Goal: Leave review/rating: Leave review/rating

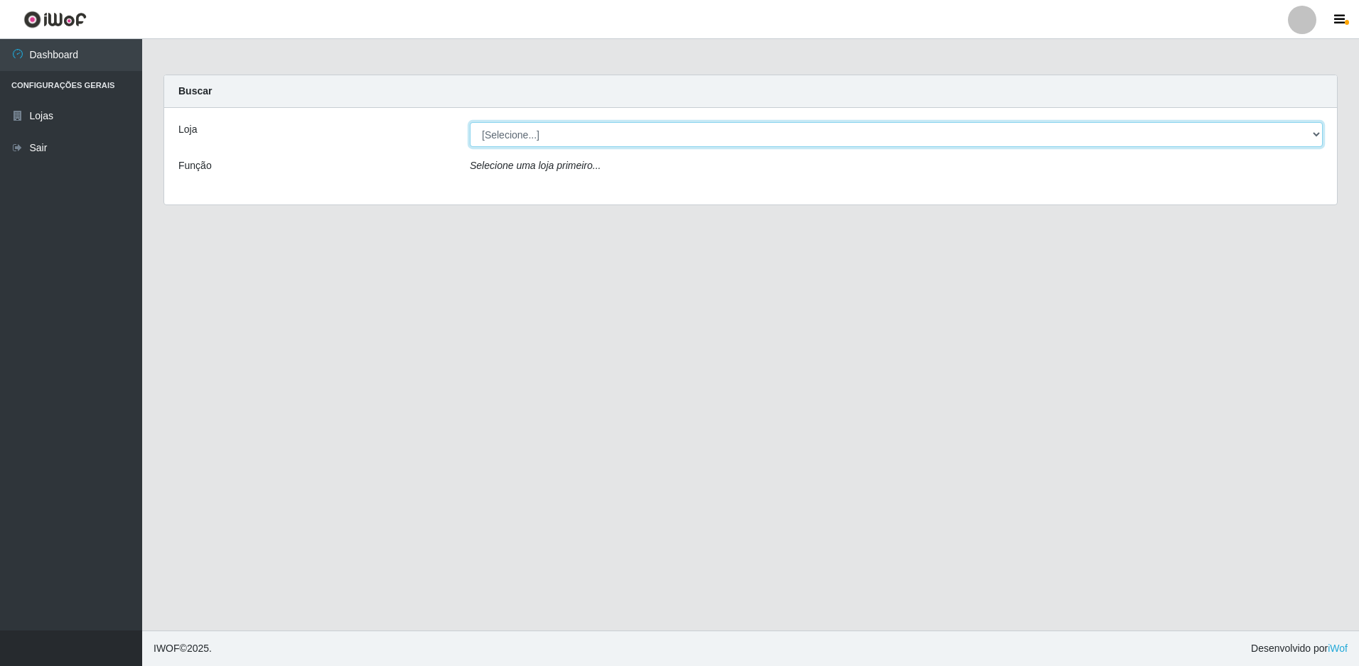
click at [524, 141] on select "[Selecione...] Extrabom - Loja 13 [GEOGRAPHIC_DATA]" at bounding box center [896, 134] width 853 height 25
select select "436"
click at [470, 122] on select "[Selecione...] Extrabom - Loja 13 [GEOGRAPHIC_DATA]" at bounding box center [896, 134] width 853 height 25
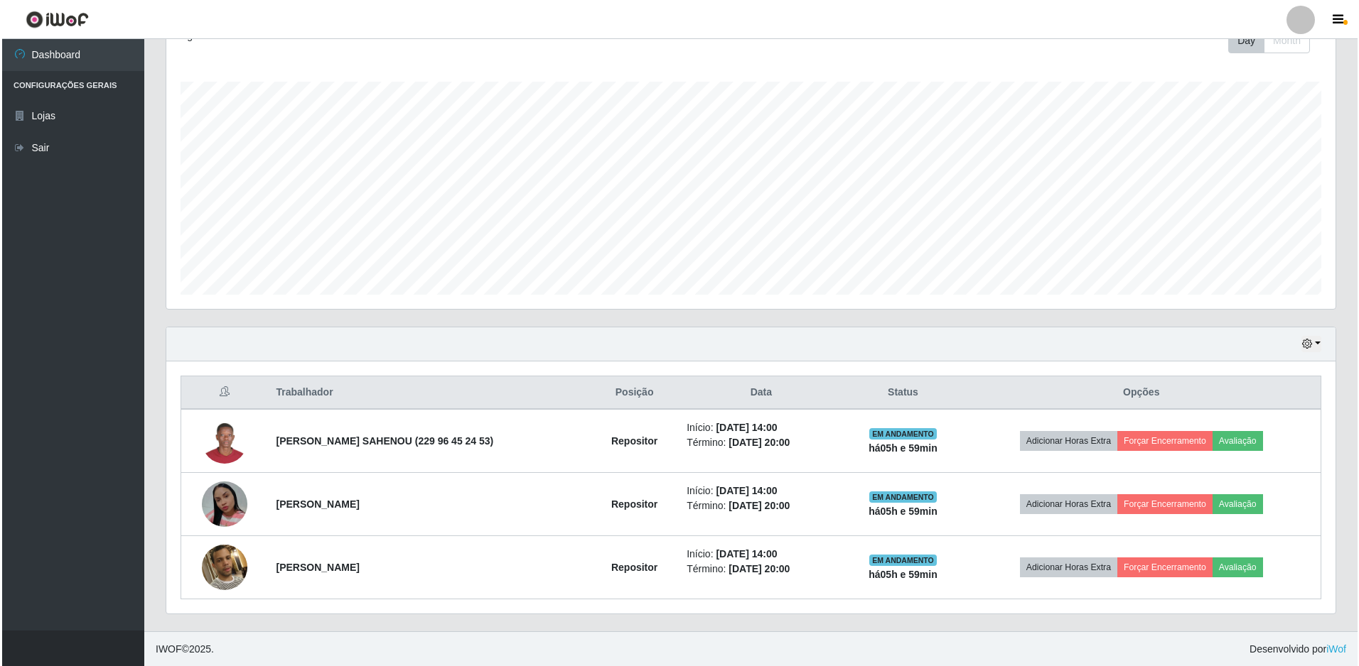
scroll to position [214, 0]
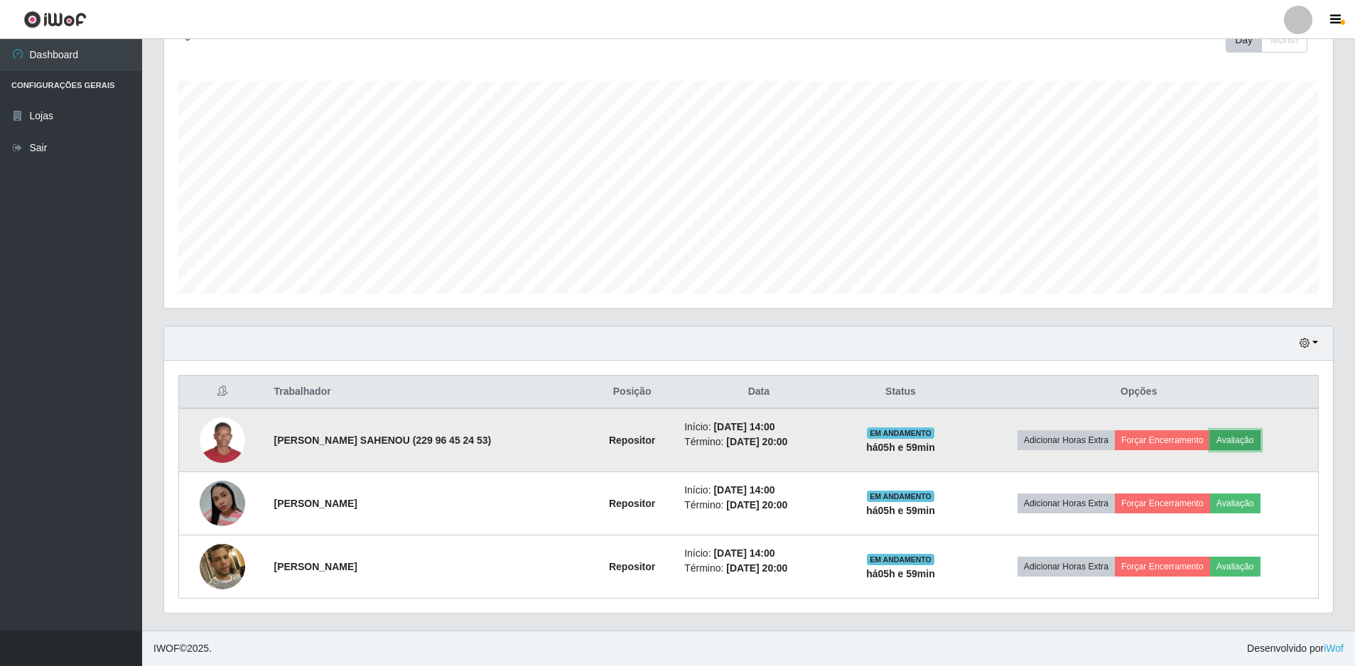
click at [1231, 441] on button "Avaliação" at bounding box center [1235, 441] width 50 height 20
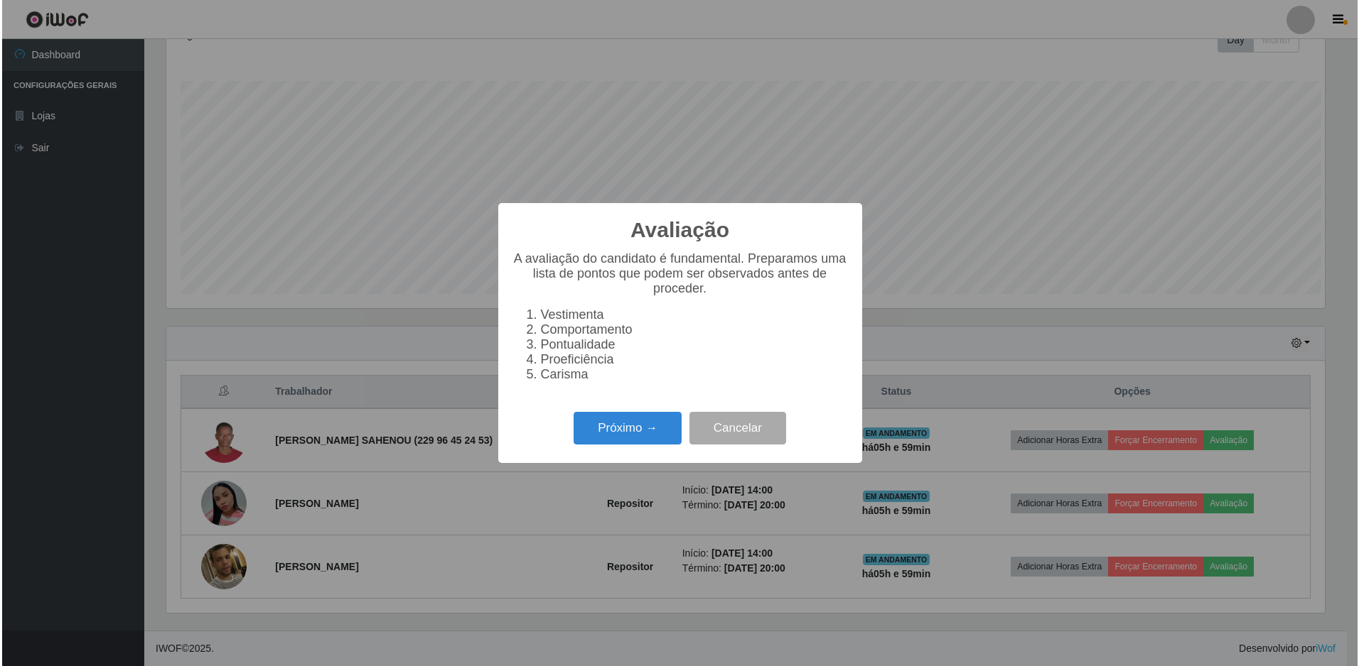
scroll to position [295, 1162]
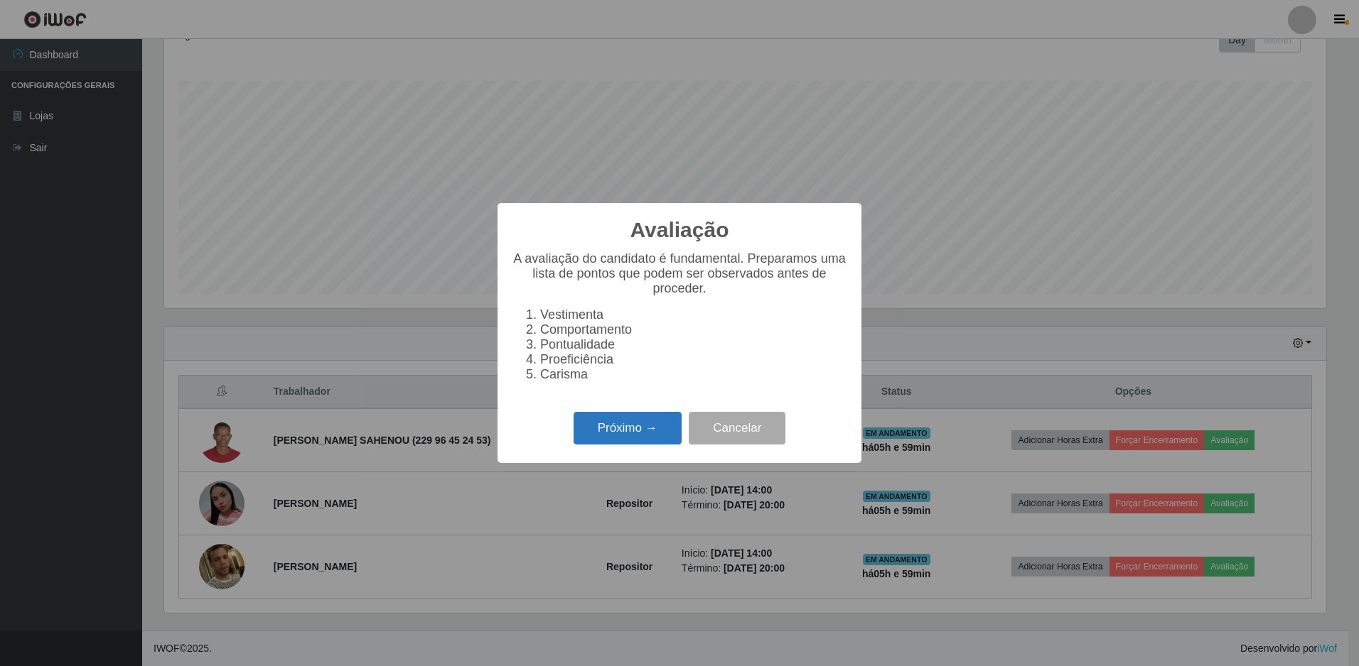
click at [630, 445] on button "Próximo →" at bounding box center [627, 428] width 108 height 33
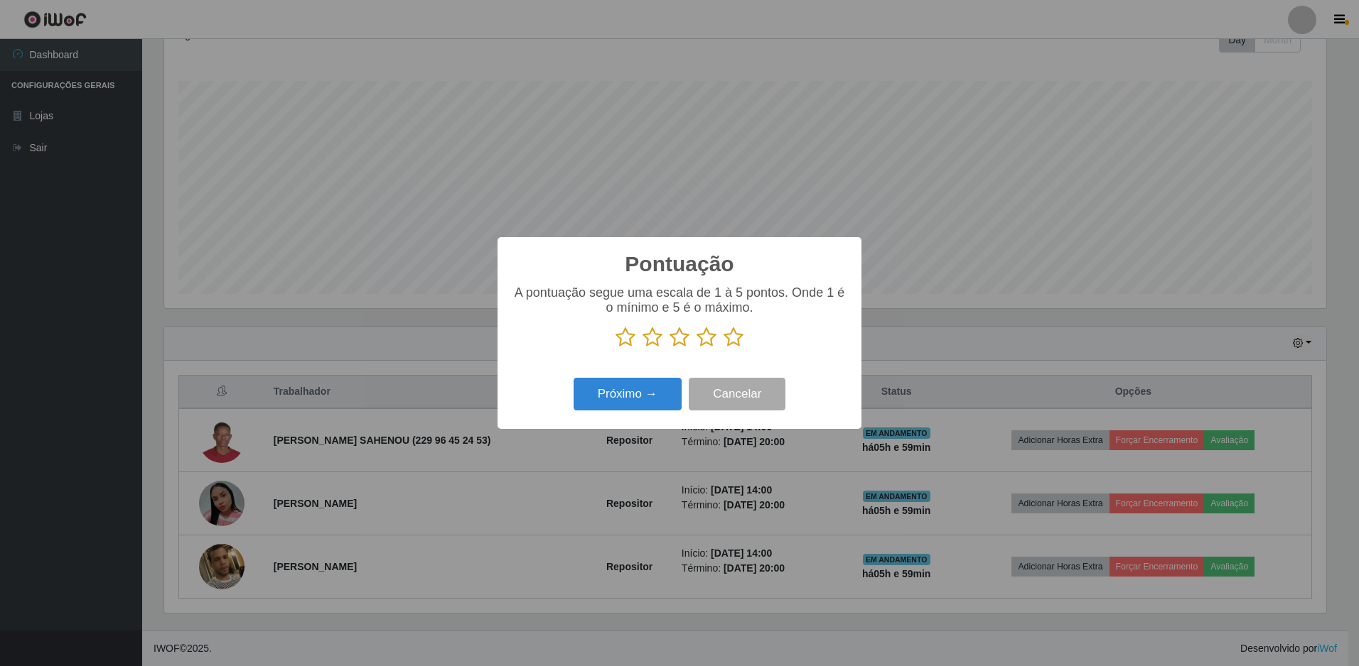
drag, startPoint x: 735, startPoint y: 340, endPoint x: 728, endPoint y: 343, distance: 8.3
click at [735, 341] on icon at bounding box center [733, 337] width 20 height 21
click at [723, 348] on input "radio" at bounding box center [723, 348] width 0 height 0
click at [615, 392] on button "Próximo →" at bounding box center [627, 394] width 108 height 33
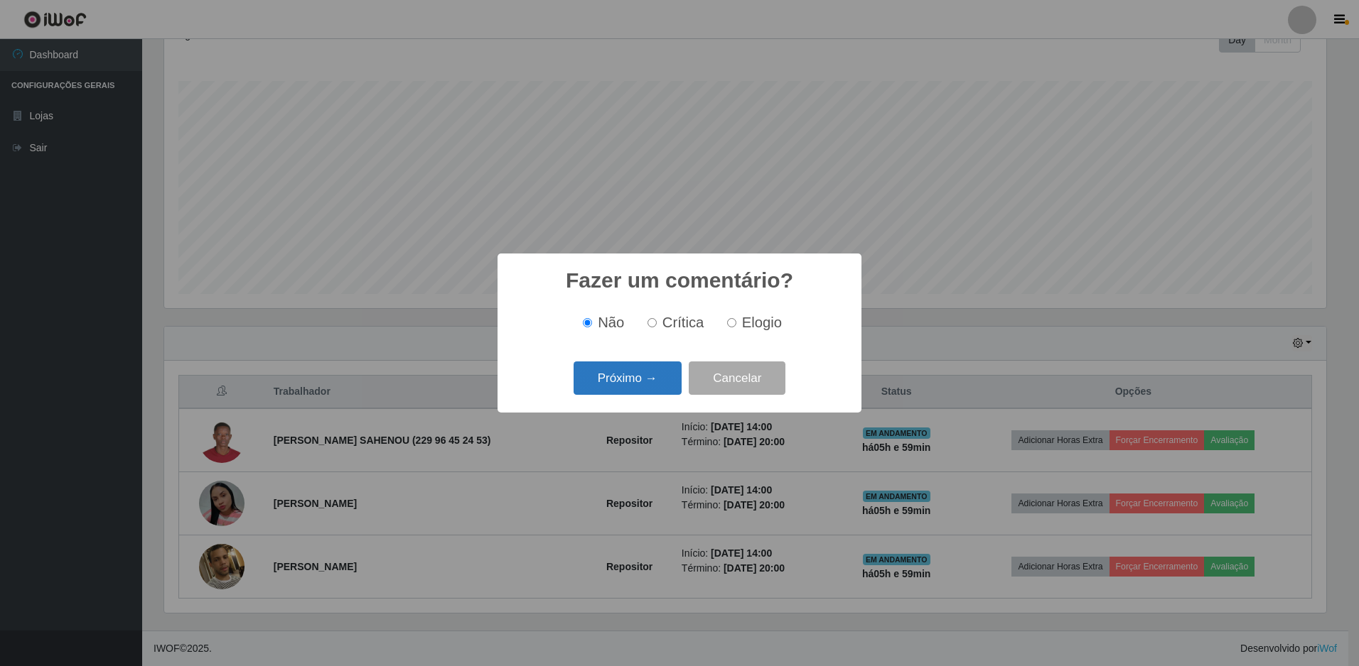
click at [637, 387] on button "Próximo →" at bounding box center [627, 378] width 108 height 33
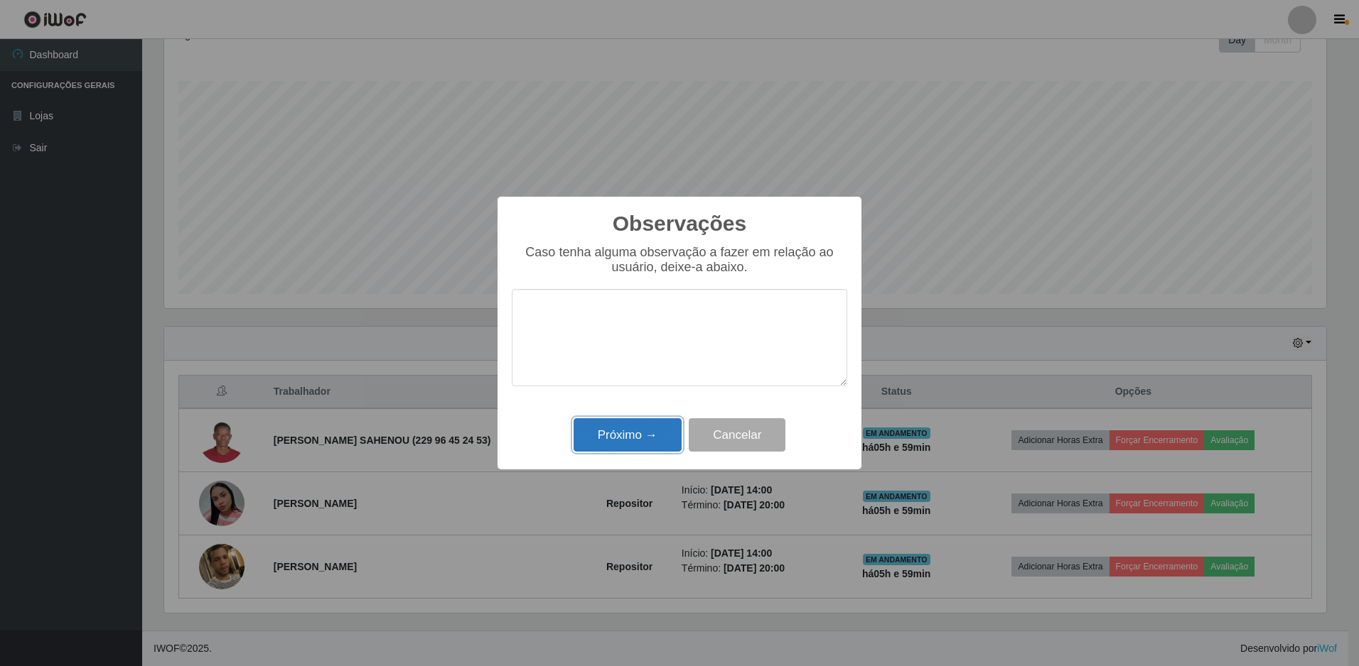
click at [639, 433] on button "Próximo →" at bounding box center [627, 435] width 108 height 33
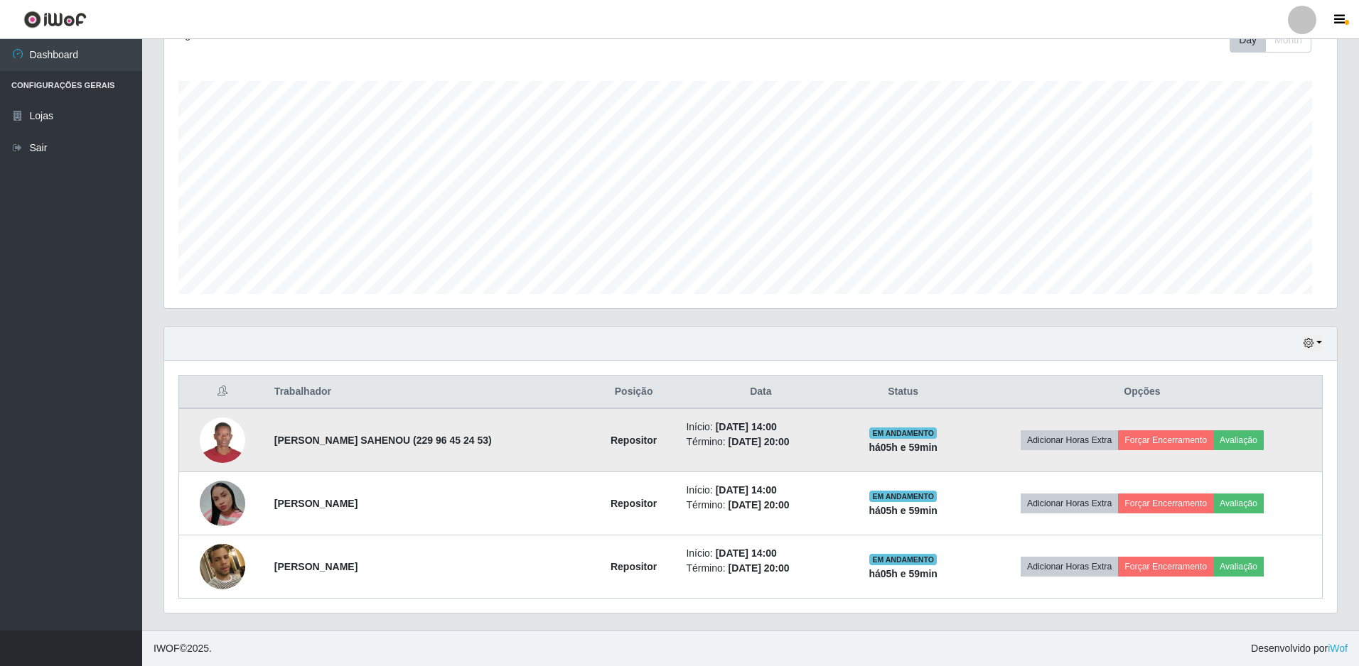
scroll to position [295, 1169]
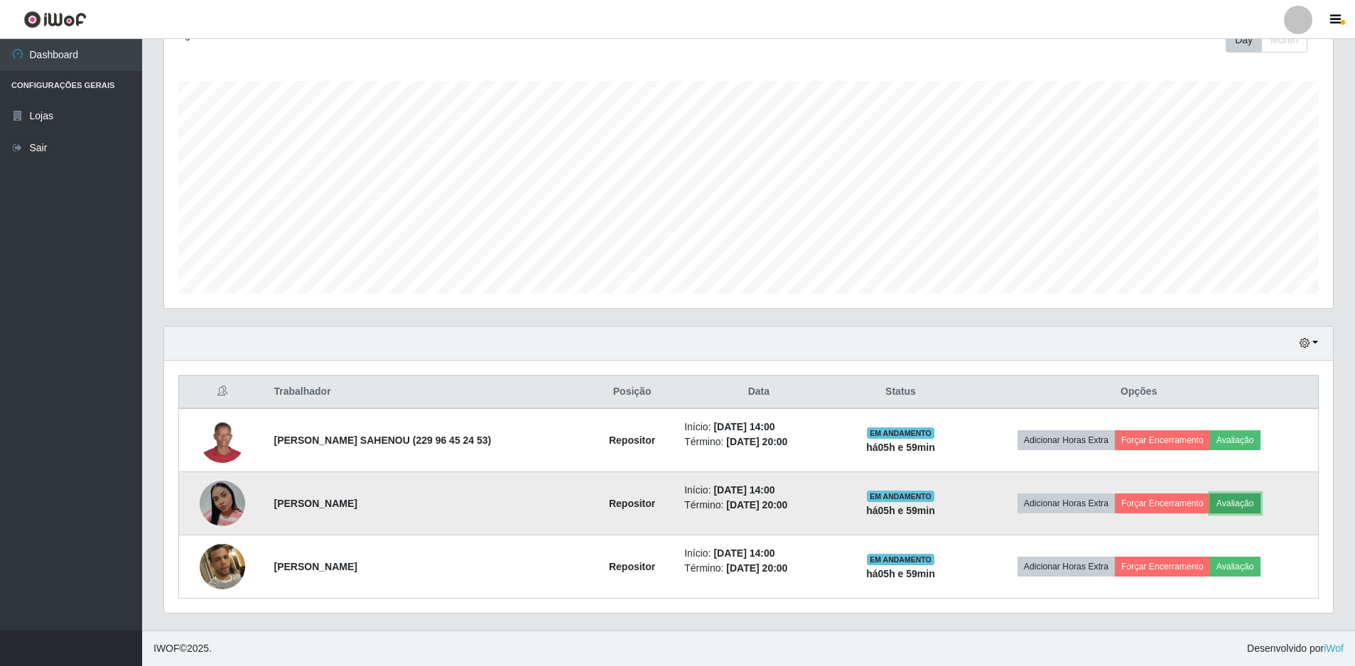
click at [1243, 504] on button "Avaliação" at bounding box center [1235, 504] width 50 height 20
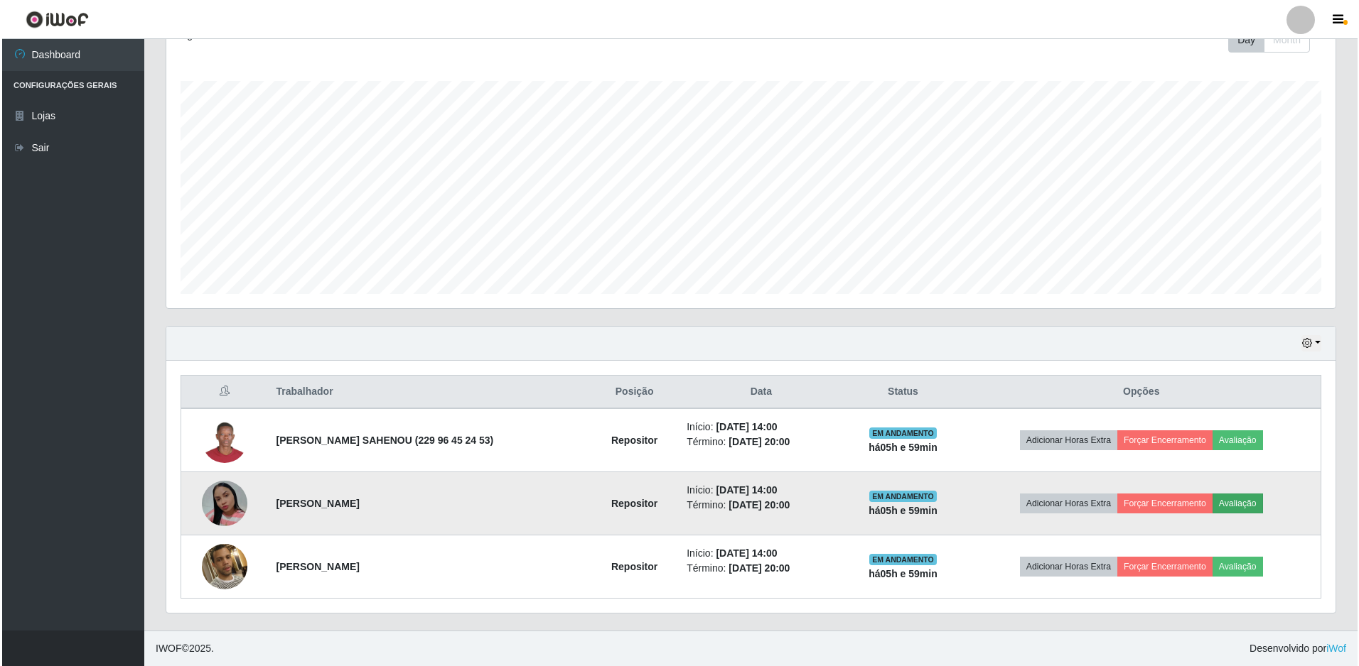
scroll to position [295, 1162]
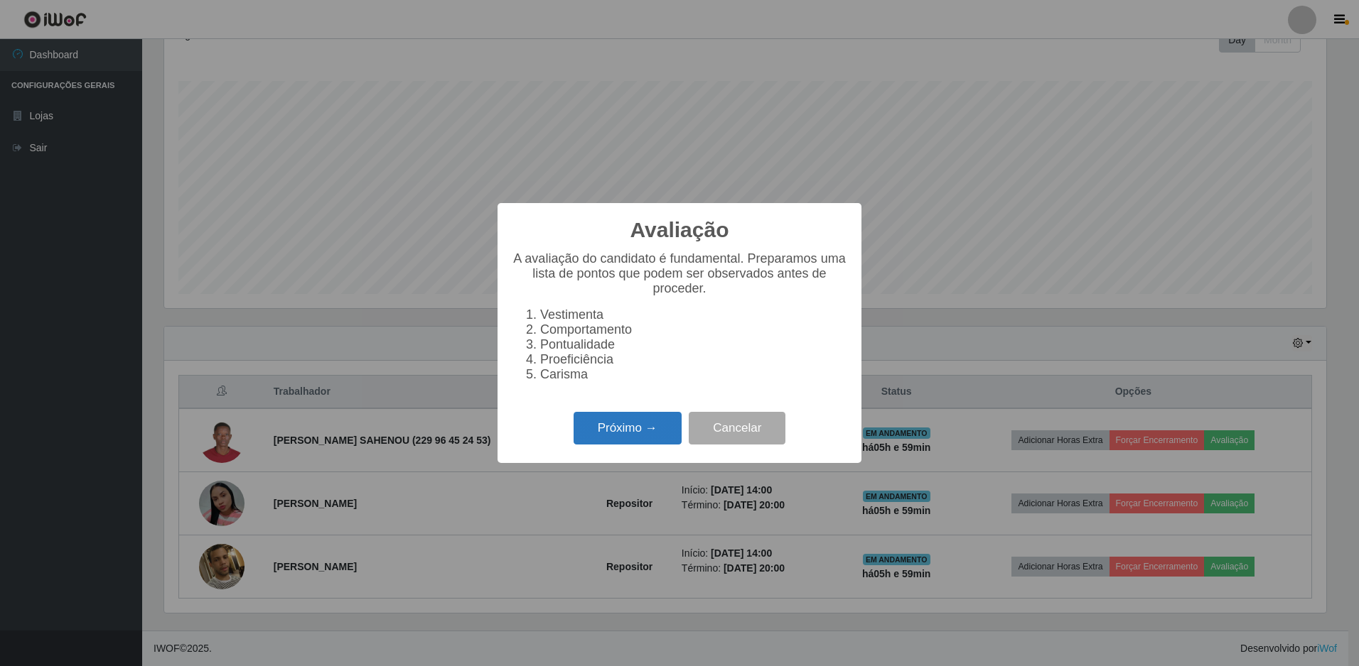
click at [650, 436] on button "Próximo →" at bounding box center [627, 428] width 108 height 33
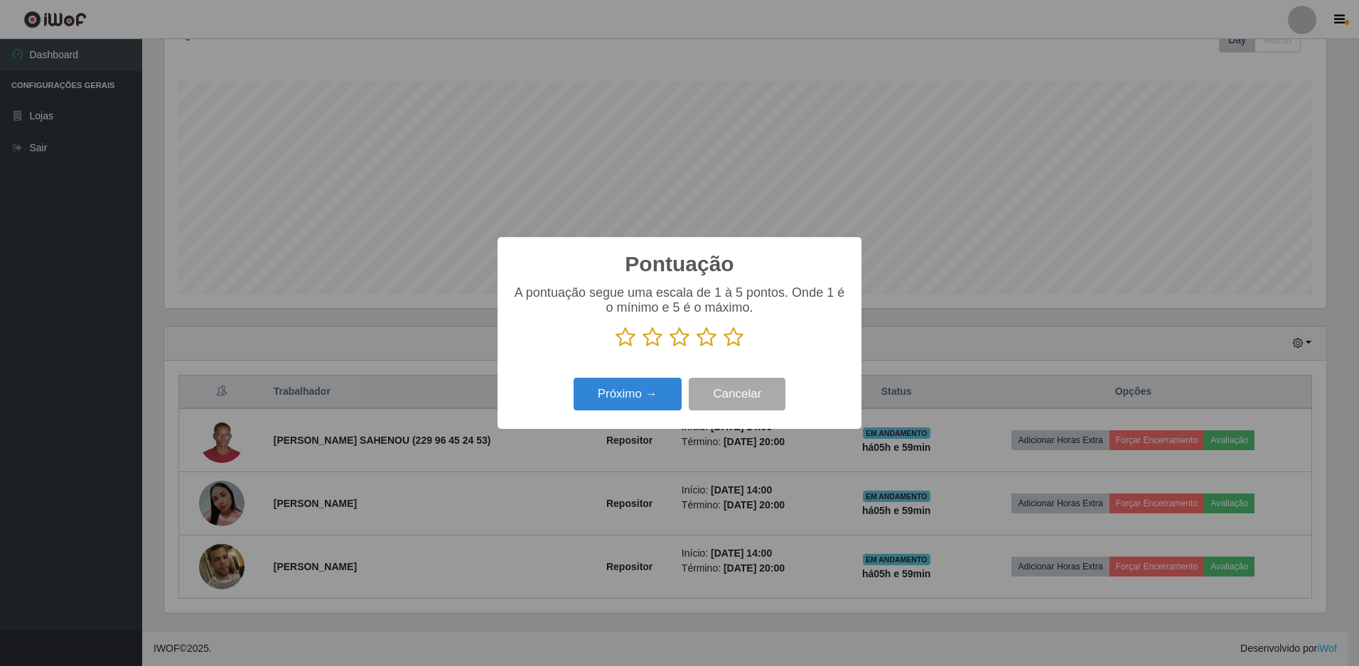
scroll to position [710241, 709374]
click at [740, 342] on icon at bounding box center [733, 337] width 20 height 21
click at [723, 348] on input "radio" at bounding box center [723, 348] width 0 height 0
click at [603, 403] on button "Próximo →" at bounding box center [627, 394] width 108 height 33
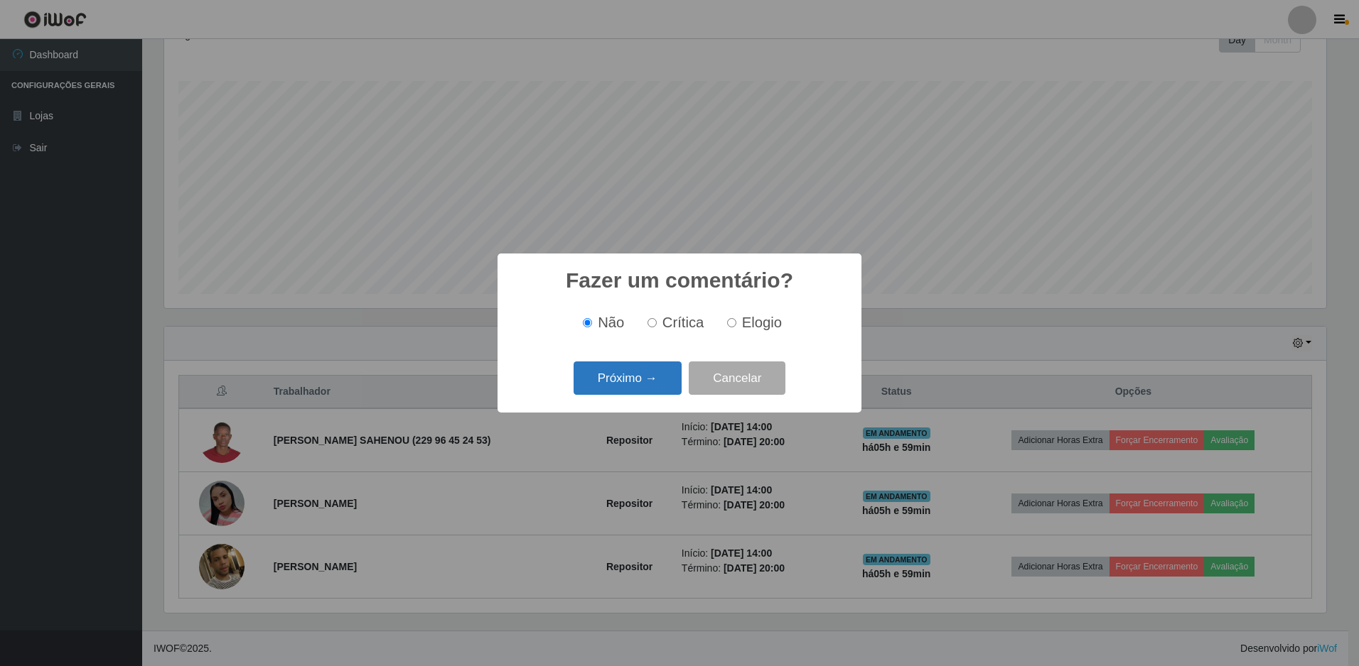
click at [639, 394] on button "Próximo →" at bounding box center [627, 378] width 108 height 33
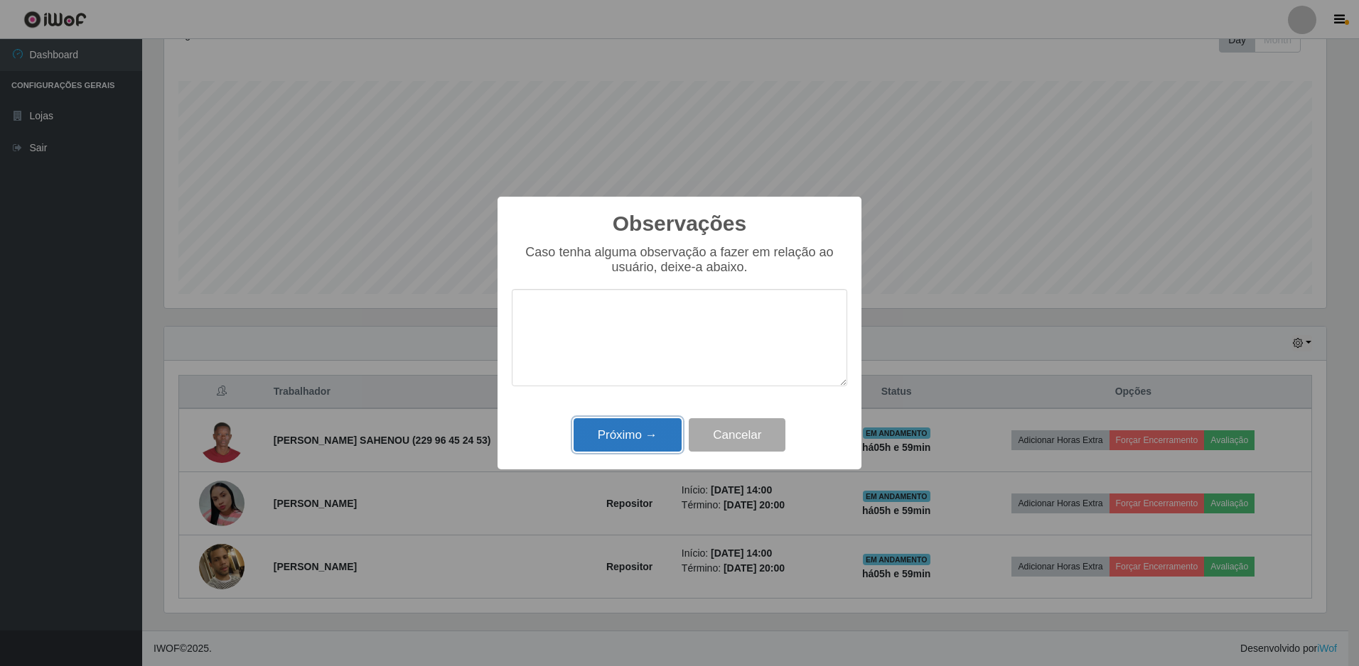
click at [638, 435] on button "Próximo →" at bounding box center [627, 435] width 108 height 33
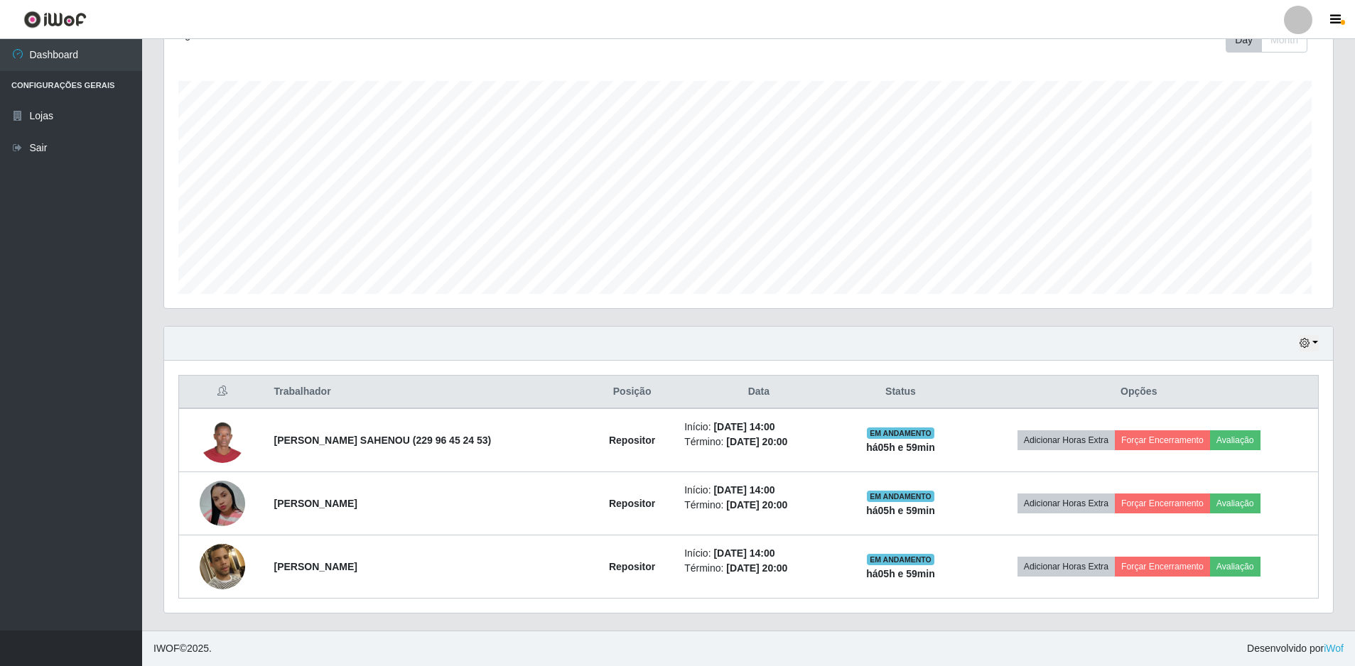
scroll to position [295, 1169]
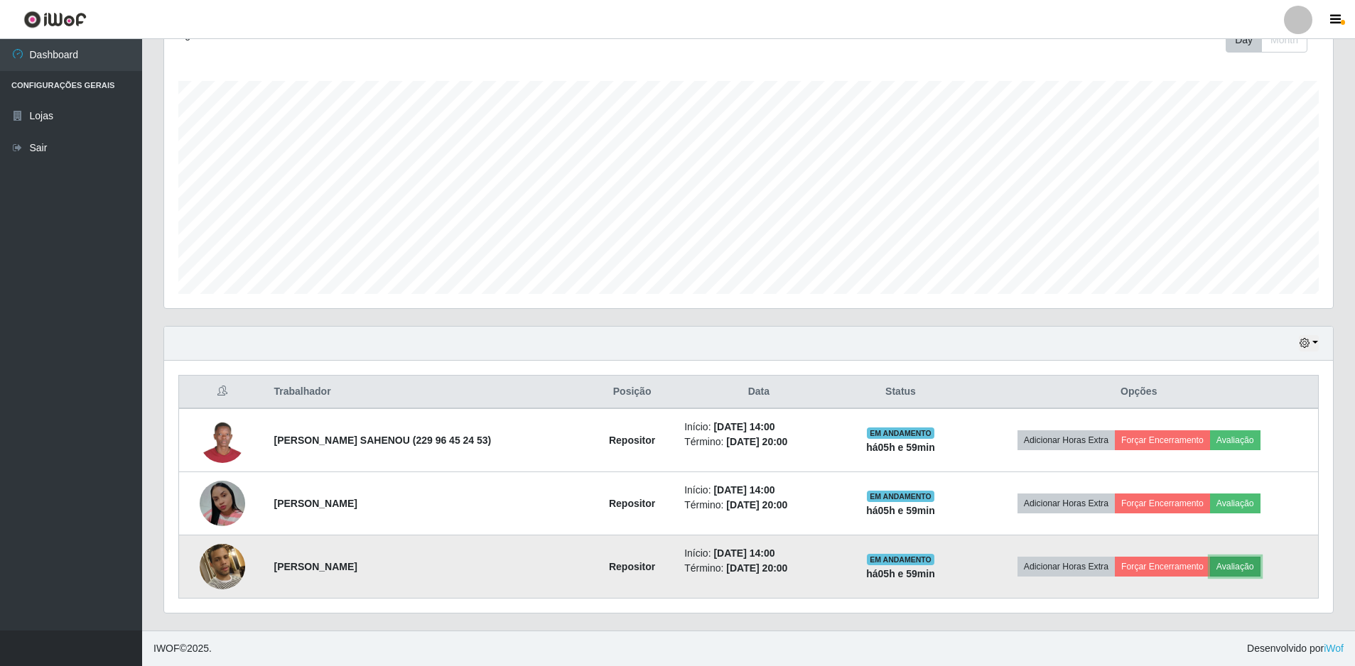
click at [1233, 564] on button "Avaliação" at bounding box center [1235, 567] width 50 height 20
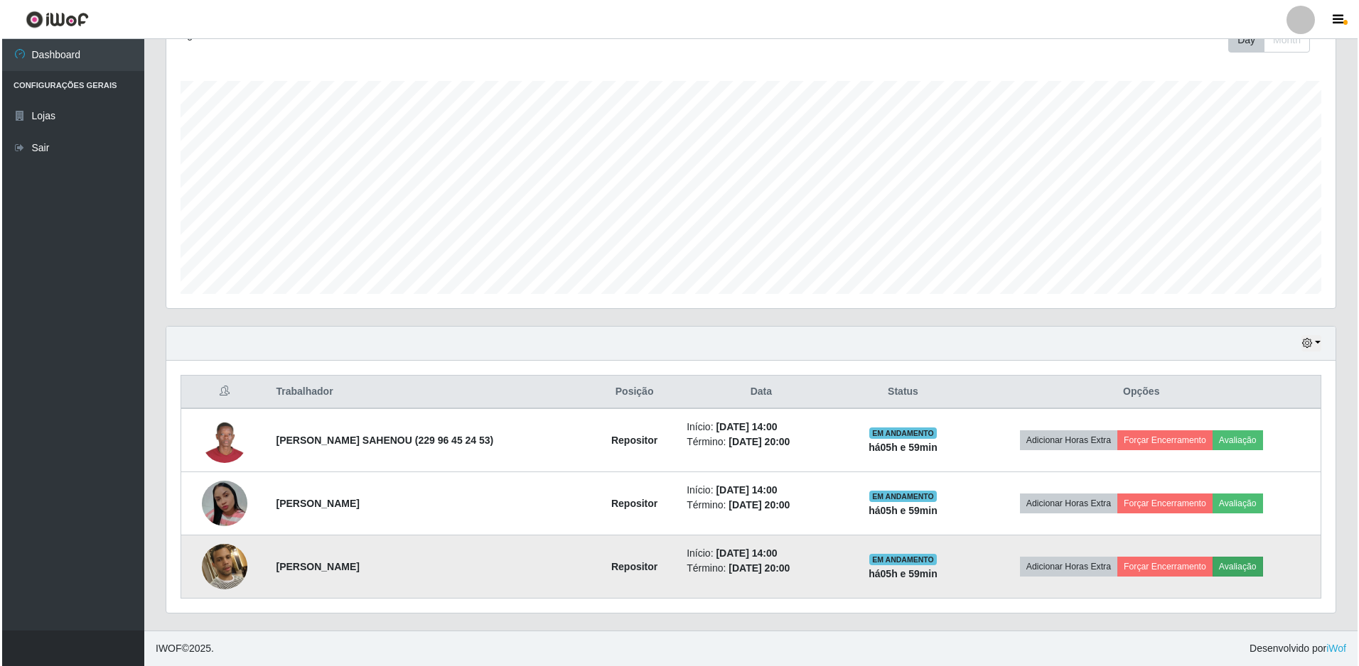
scroll to position [295, 1162]
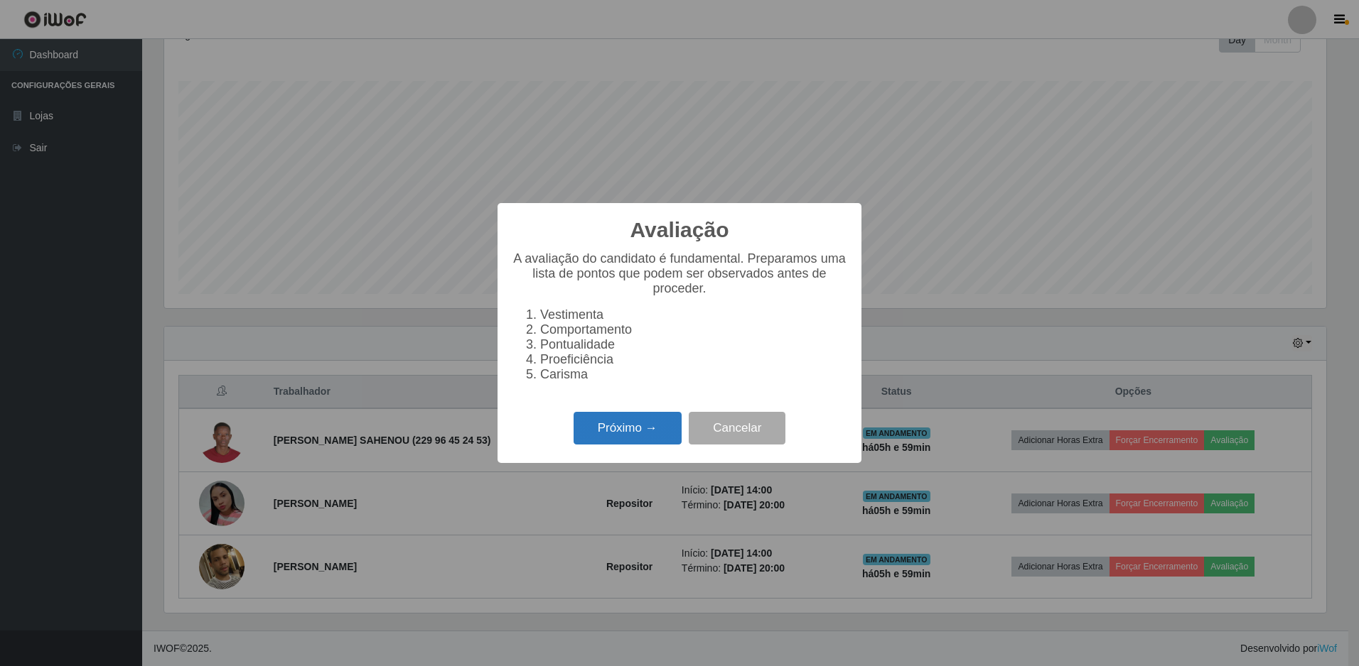
click at [647, 429] on button "Próximo →" at bounding box center [627, 428] width 108 height 33
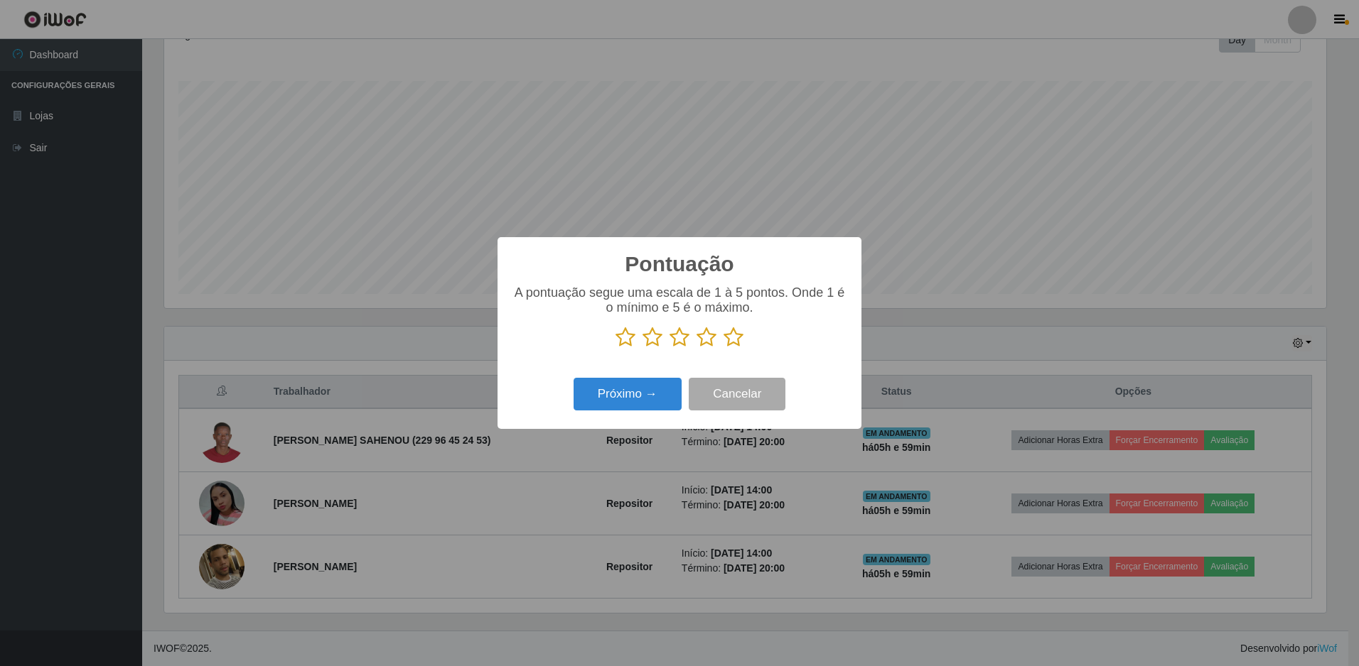
scroll to position [710241, 709374]
click at [733, 341] on icon at bounding box center [733, 337] width 20 height 21
click at [723, 348] on input "radio" at bounding box center [723, 348] width 0 height 0
click at [646, 394] on button "Próximo →" at bounding box center [627, 394] width 108 height 33
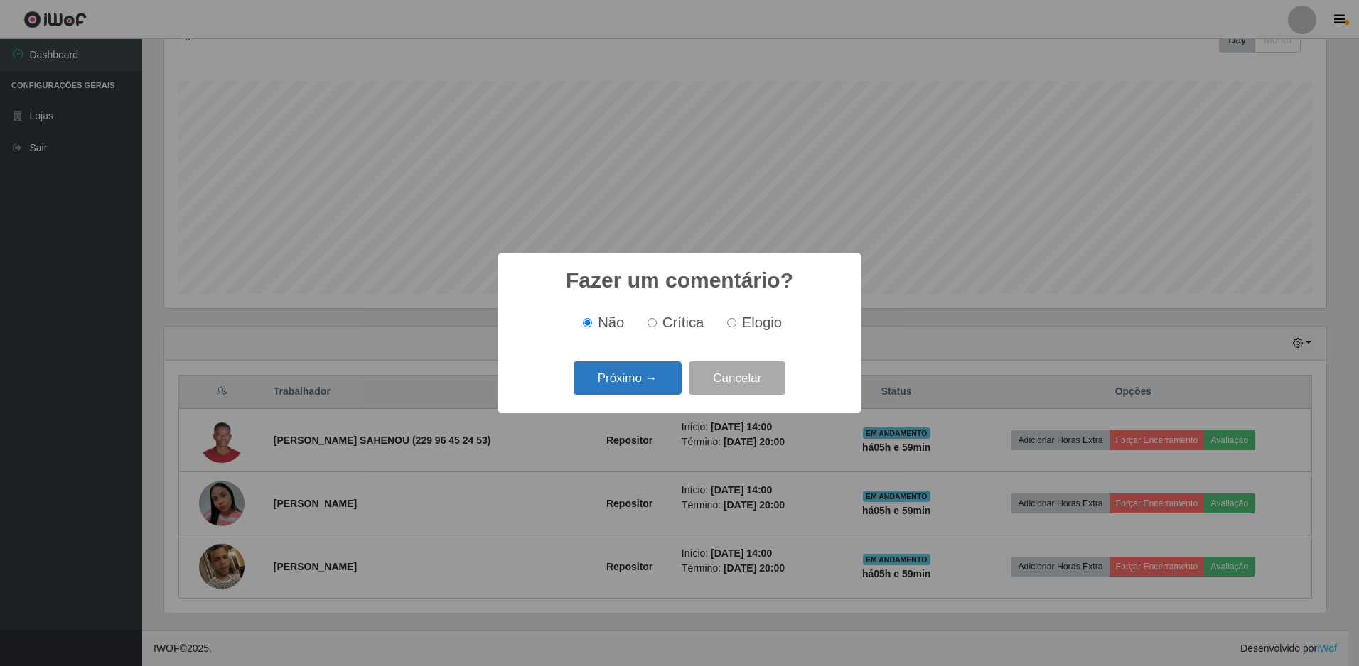
click at [636, 387] on button "Próximo →" at bounding box center [627, 378] width 108 height 33
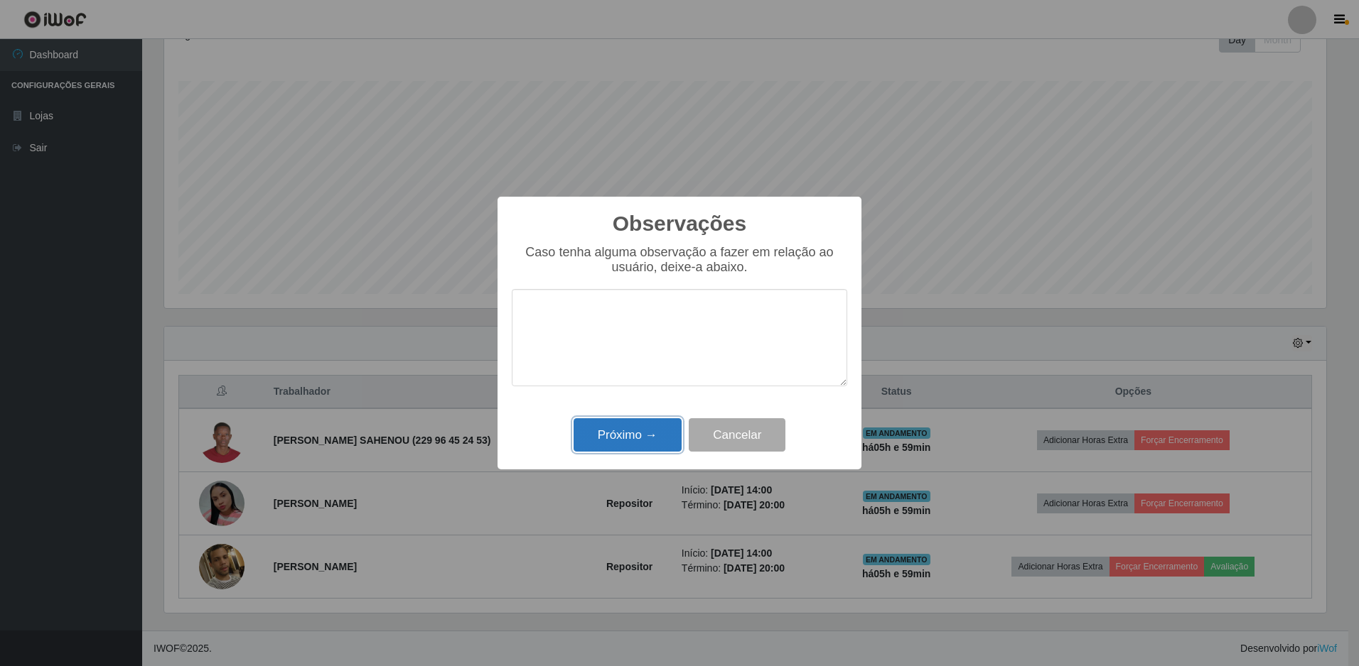
click at [633, 439] on button "Próximo →" at bounding box center [627, 435] width 108 height 33
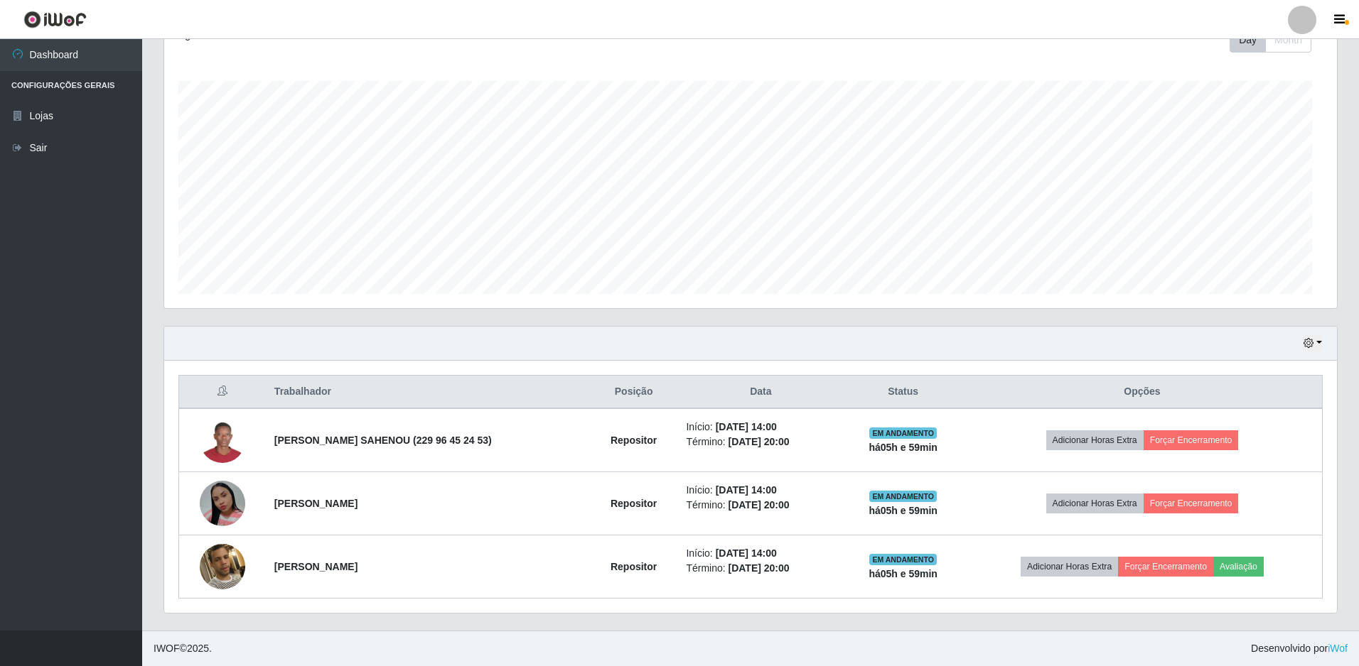
scroll to position [295, 1169]
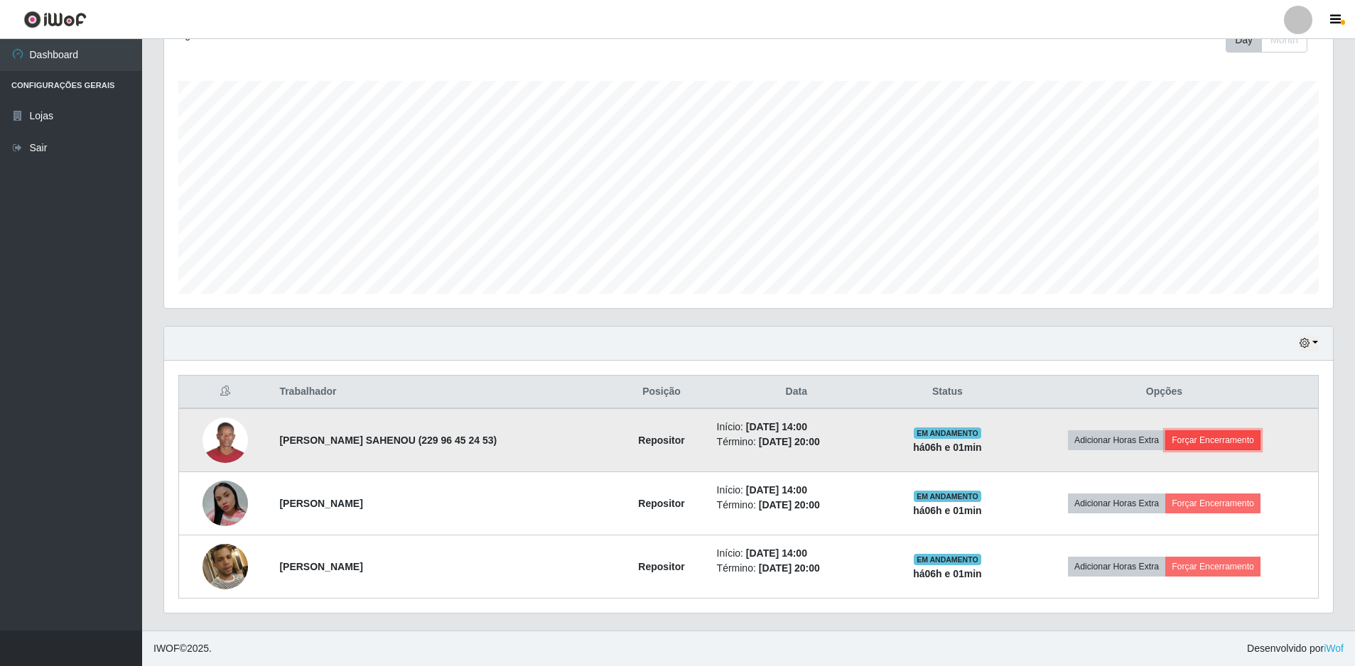
click at [1200, 438] on button "Forçar Encerramento" at bounding box center [1212, 441] width 95 height 20
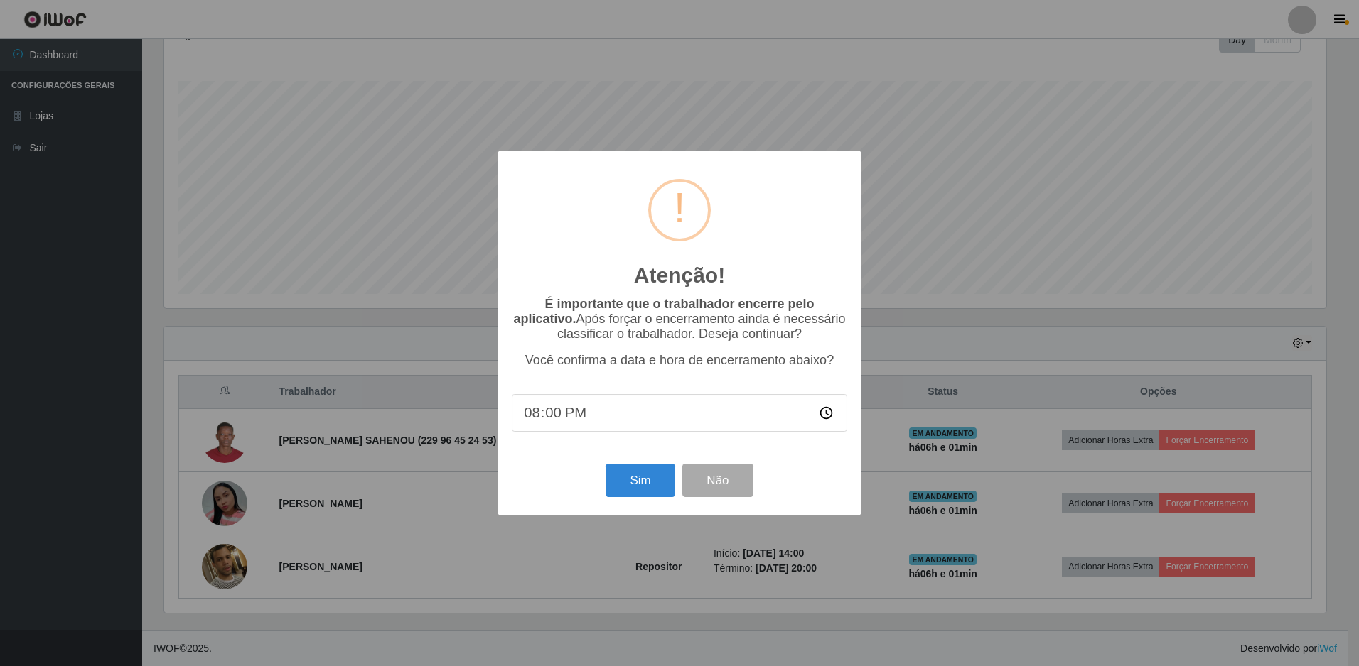
click at [597, 484] on div "Sim Não" at bounding box center [679, 480] width 335 height 41
click at [622, 488] on button "Sim" at bounding box center [639, 480] width 69 height 33
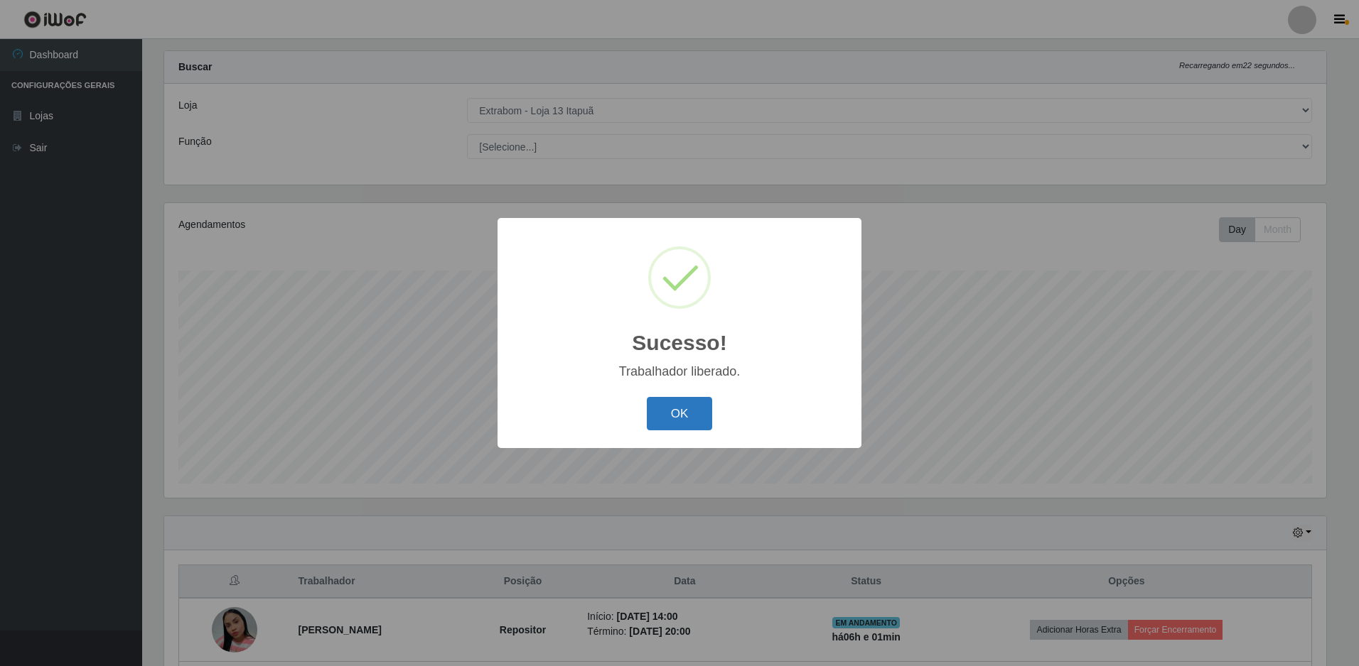
click at [688, 431] on button "OK" at bounding box center [680, 413] width 66 height 33
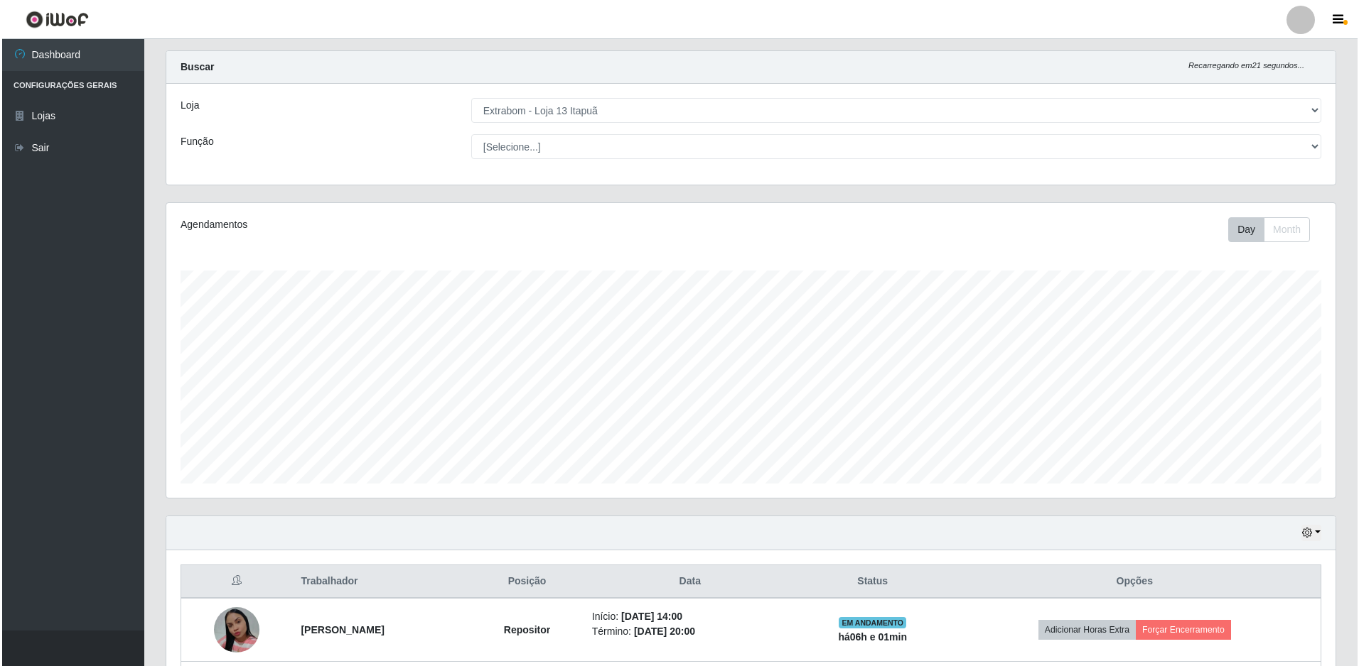
scroll to position [95, 0]
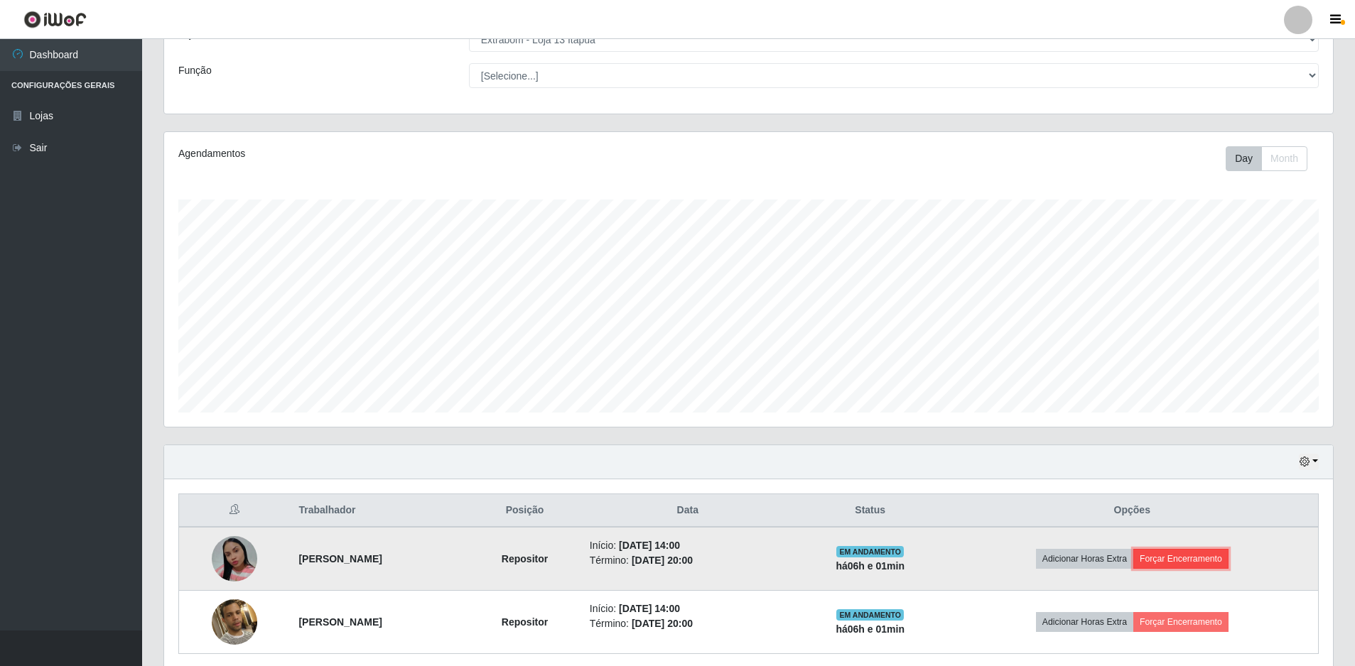
click at [1229, 557] on button "Forçar Encerramento" at bounding box center [1180, 559] width 95 height 20
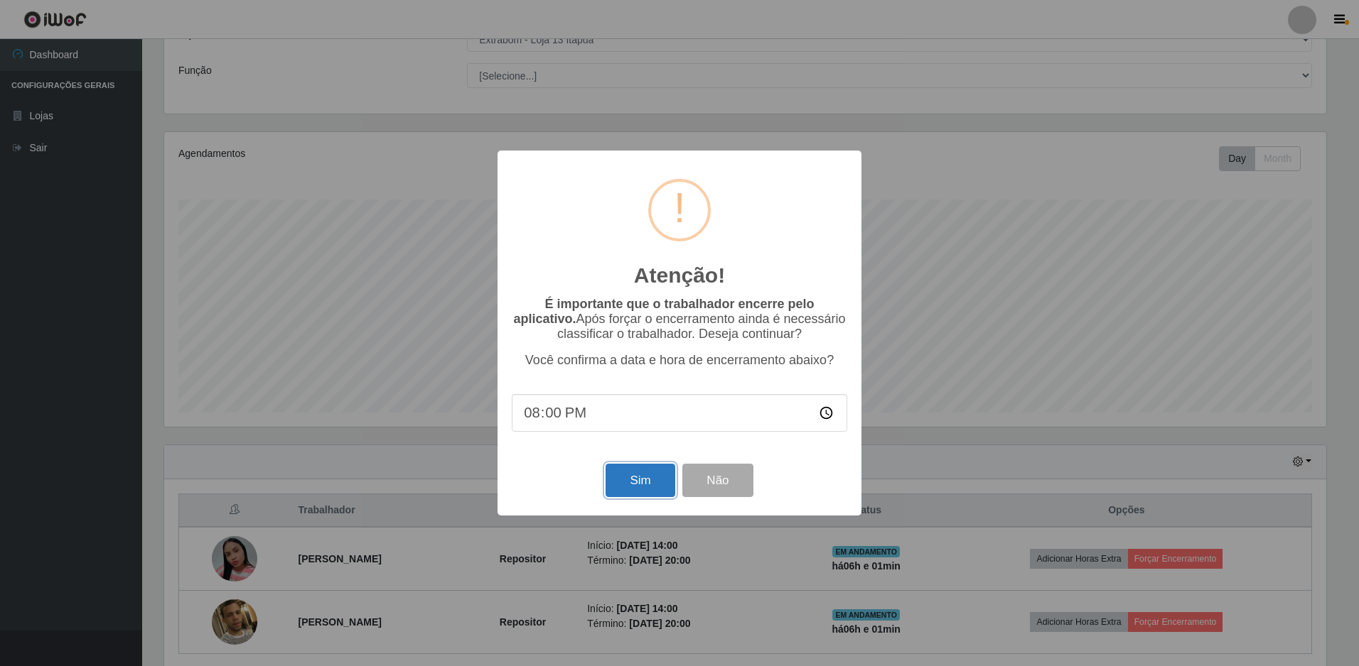
click at [619, 480] on button "Sim" at bounding box center [639, 480] width 69 height 33
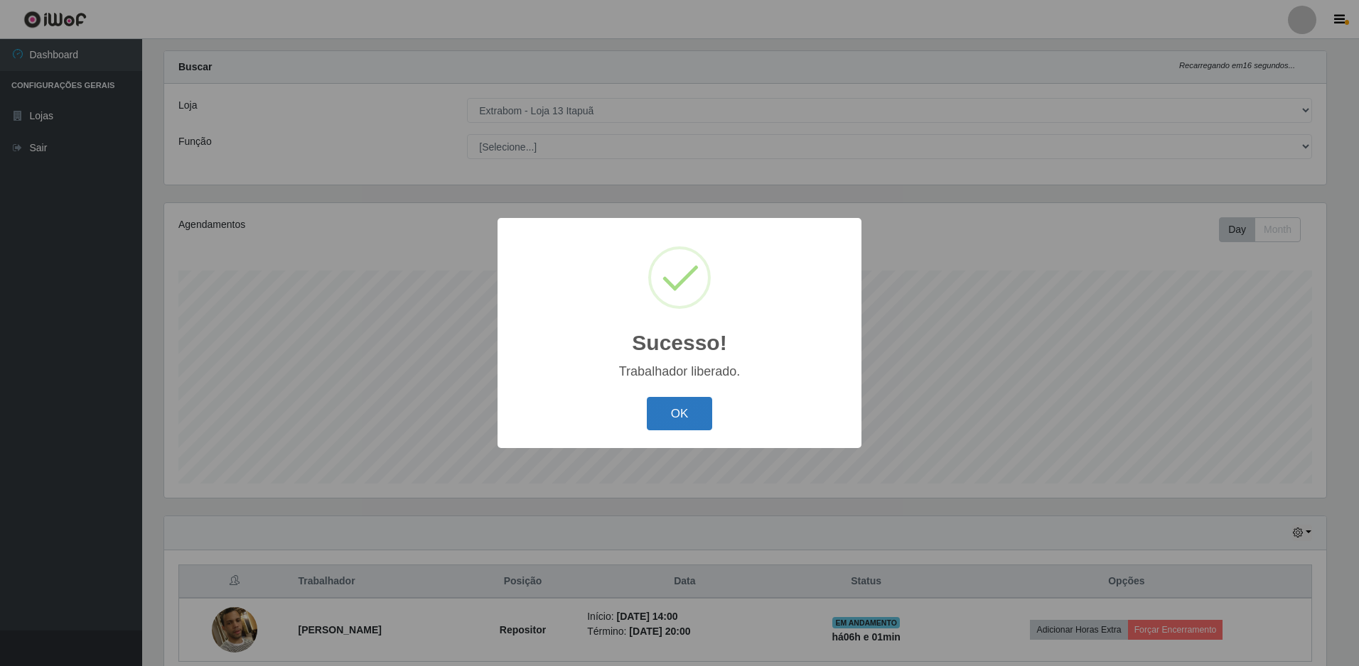
click at [697, 423] on button "OK" at bounding box center [680, 413] width 66 height 33
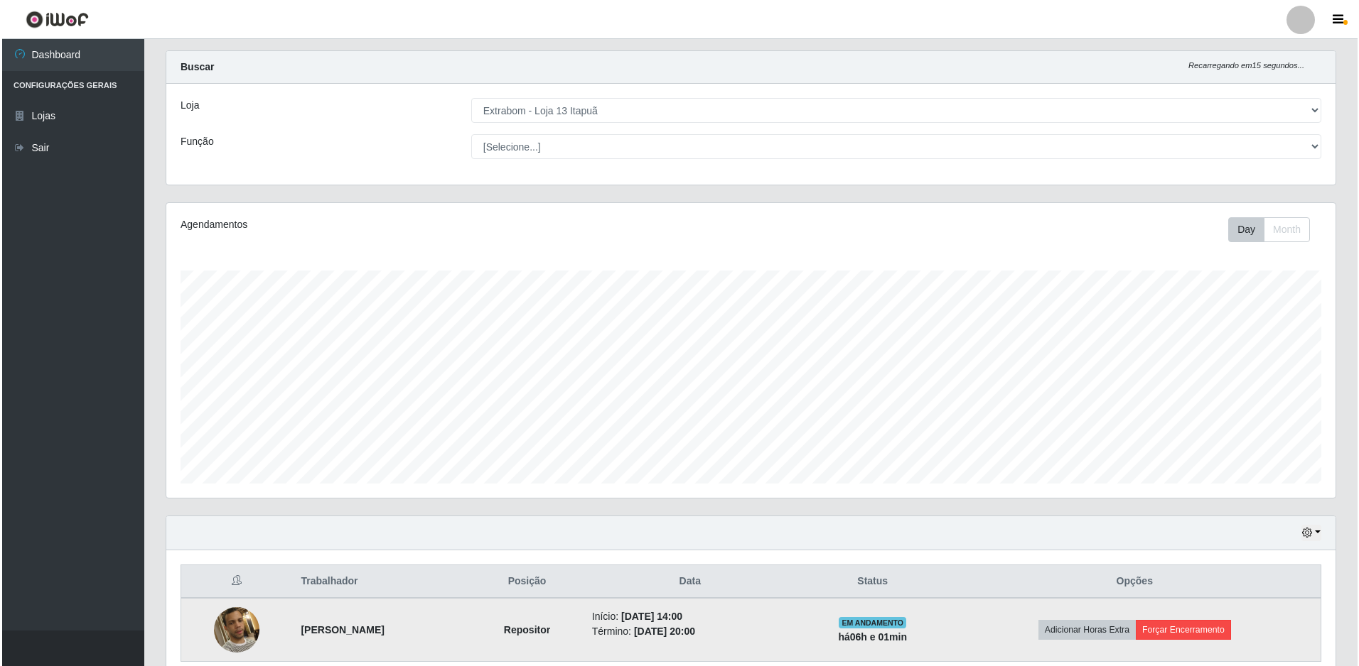
scroll to position [87, 0]
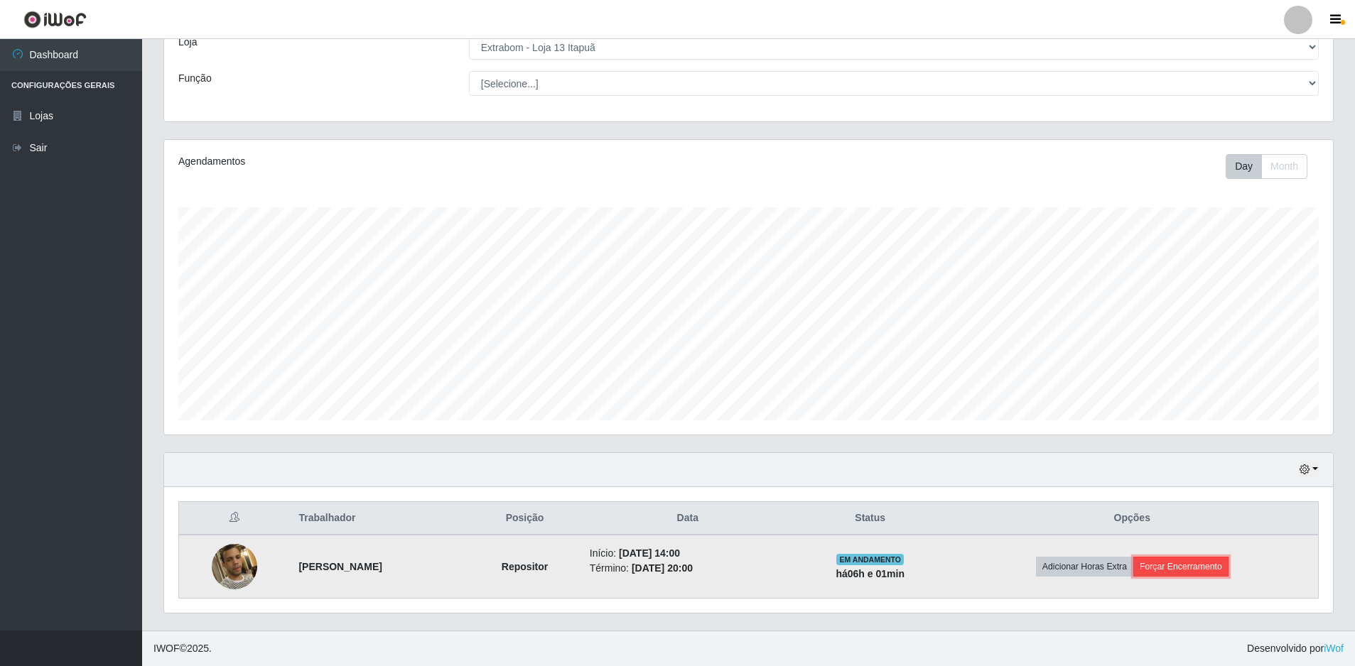
click at [1198, 571] on button "Forçar Encerramento" at bounding box center [1180, 567] width 95 height 20
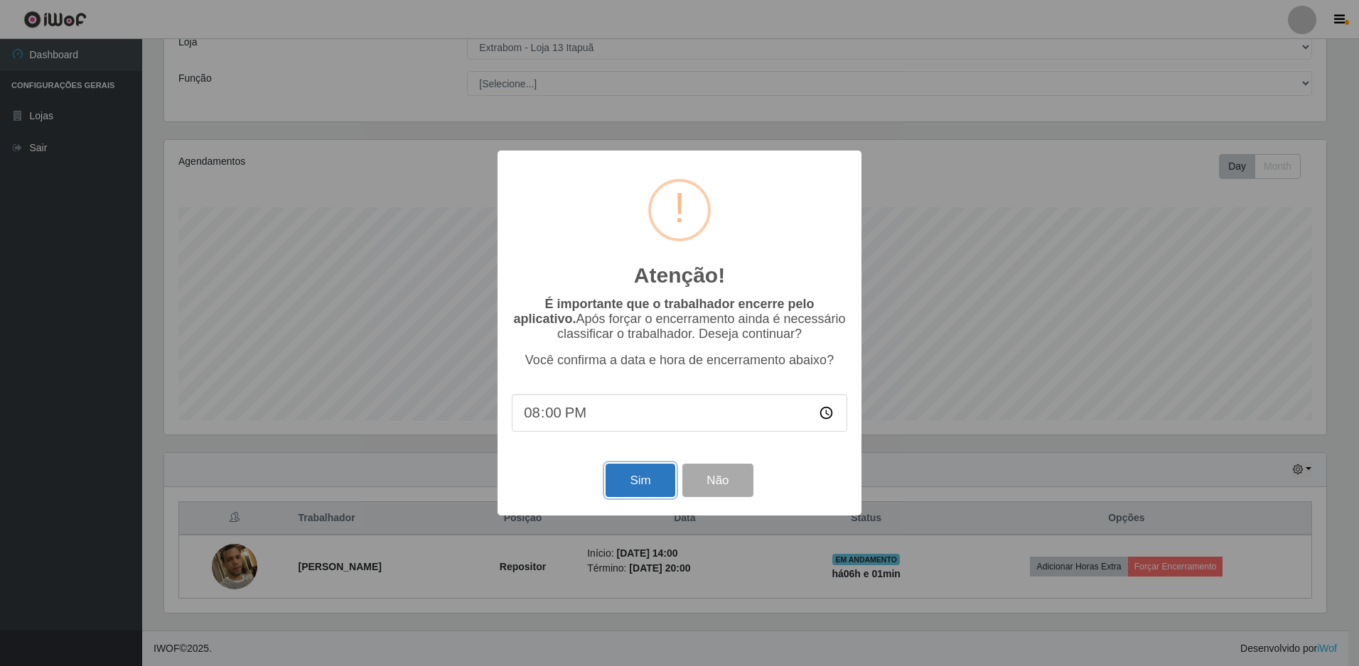
click at [641, 483] on button "Sim" at bounding box center [639, 480] width 69 height 33
